Goal: Communication & Community: Answer question/provide support

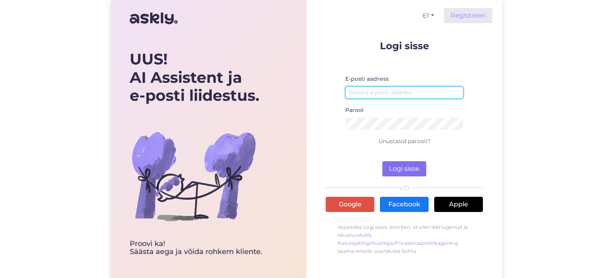
type input "[EMAIL_ADDRESS][DOMAIN_NAME]"
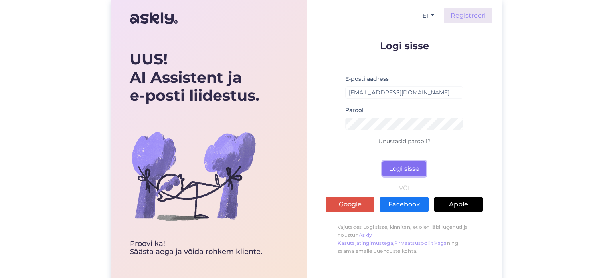
click at [400, 166] on button "Logi sisse" at bounding box center [405, 168] width 44 height 15
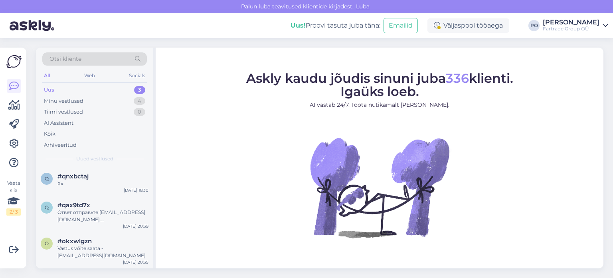
click at [84, 87] on div "Uus 3" at bounding box center [94, 89] width 105 height 11
click at [89, 175] on div "#qnxbctaj" at bounding box center [103, 176] width 91 height 7
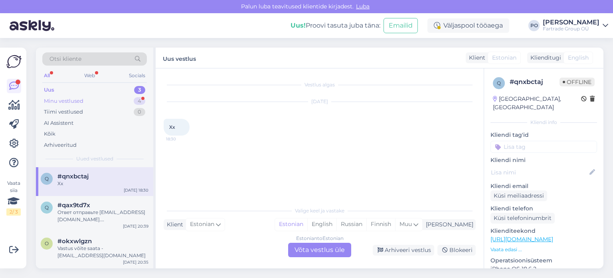
click at [86, 95] on div "Minu vestlused 4" at bounding box center [94, 100] width 105 height 11
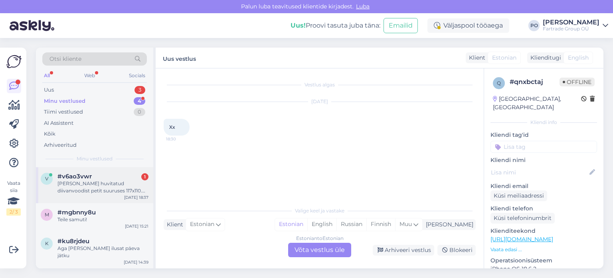
click at [120, 179] on div "#v6ao3vwr 1" at bounding box center [103, 176] width 91 height 7
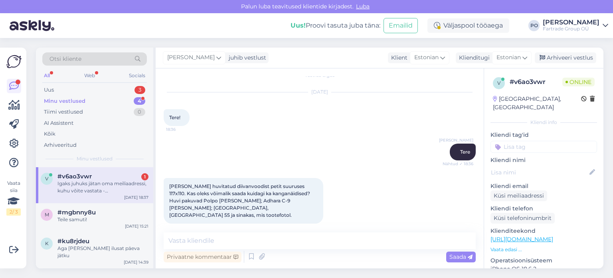
scroll to position [51, 0]
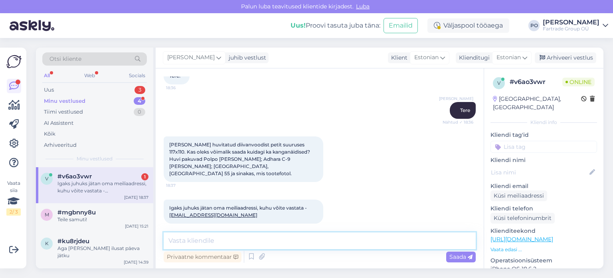
click at [241, 234] on textarea at bounding box center [320, 240] width 312 height 17
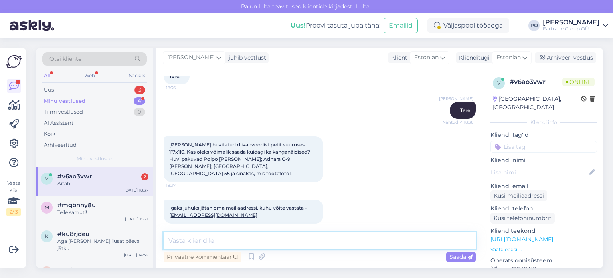
scroll to position [85, 0]
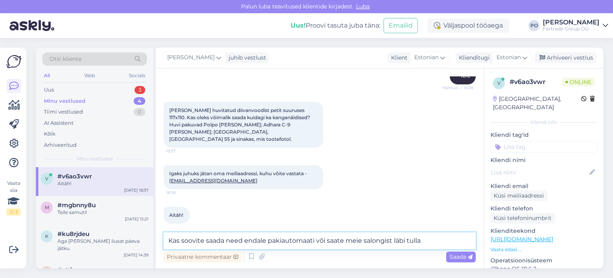
type textarea "Kas soovite saada need endale pakiautomaati või saate meie salongist läbi tulla?"
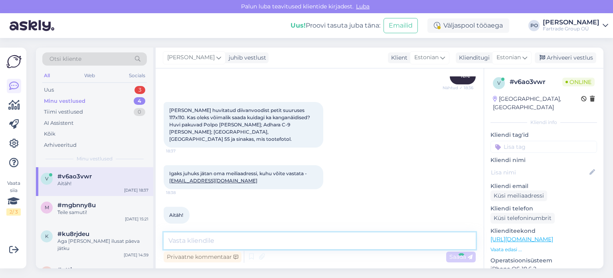
scroll to position [127, 0]
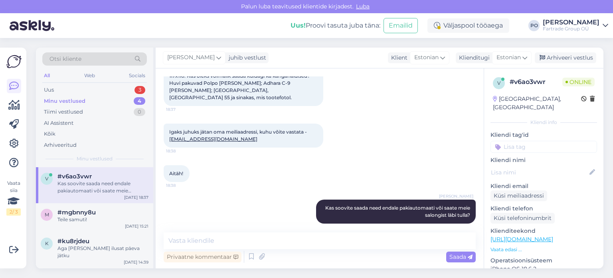
click at [511, 246] on p "Vaata edasi ..." at bounding box center [544, 249] width 107 height 7
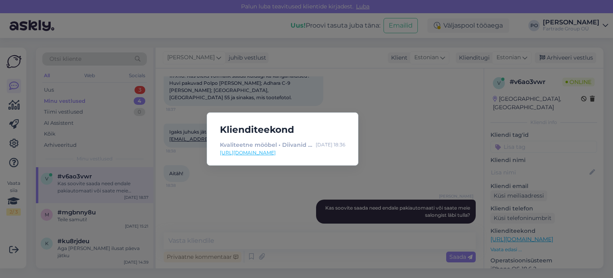
click at [405, 141] on div "Klienditeekond Kvaliteetne mööbel • Diivanid • Tv-alused • Diivanilauad ja palj…" at bounding box center [306, 139] width 613 height 278
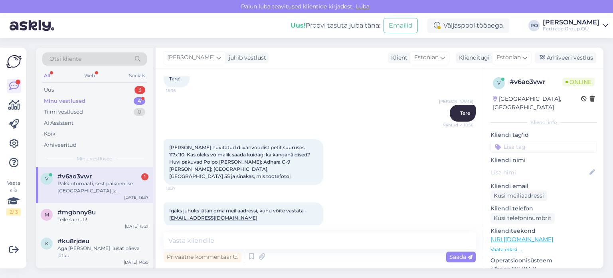
scroll to position [168, 0]
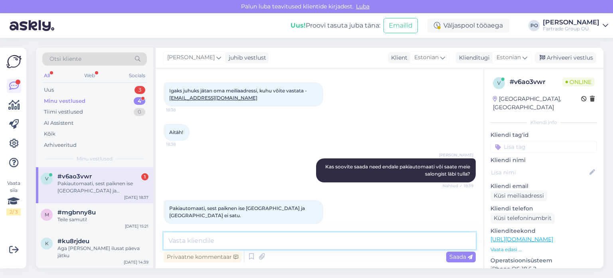
click at [279, 238] on textarea at bounding box center [320, 240] width 312 height 17
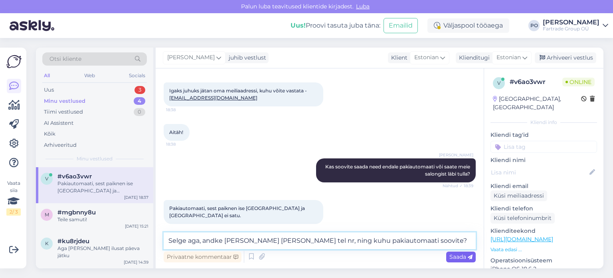
type textarea "Selge aga, andke [PERSON_NAME] [PERSON_NAME] tel nr, ning kuhu pakiautomaati so…"
click at [462, 258] on span "Saada" at bounding box center [461, 256] width 23 height 7
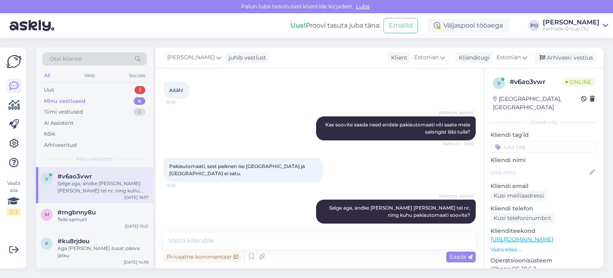
scroll to position [252, 0]
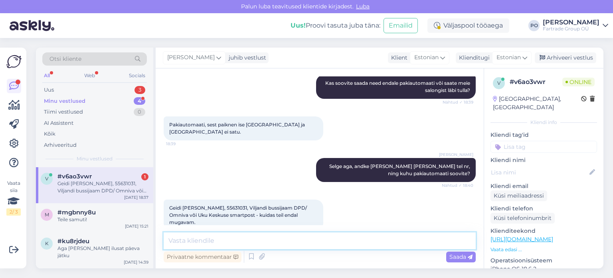
click at [290, 241] on textarea at bounding box center [320, 240] width 312 height 17
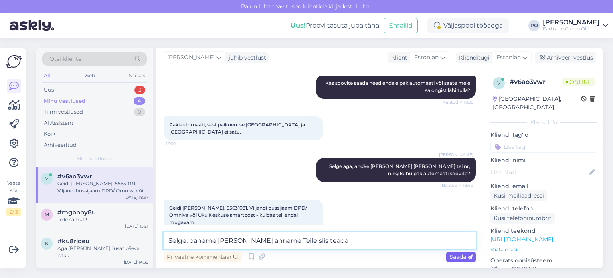
type textarea "Selge, paneme [PERSON_NAME] anname Teile siis teada"
click at [453, 258] on span "Saada" at bounding box center [461, 256] width 23 height 7
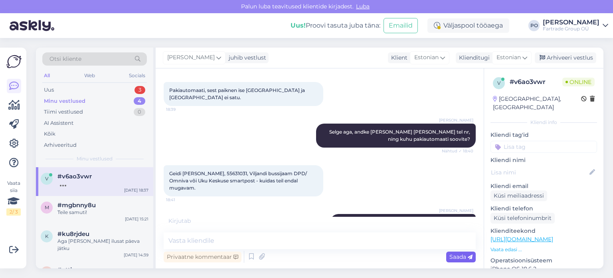
scroll to position [320, 0]
